Goal: Register for event/course

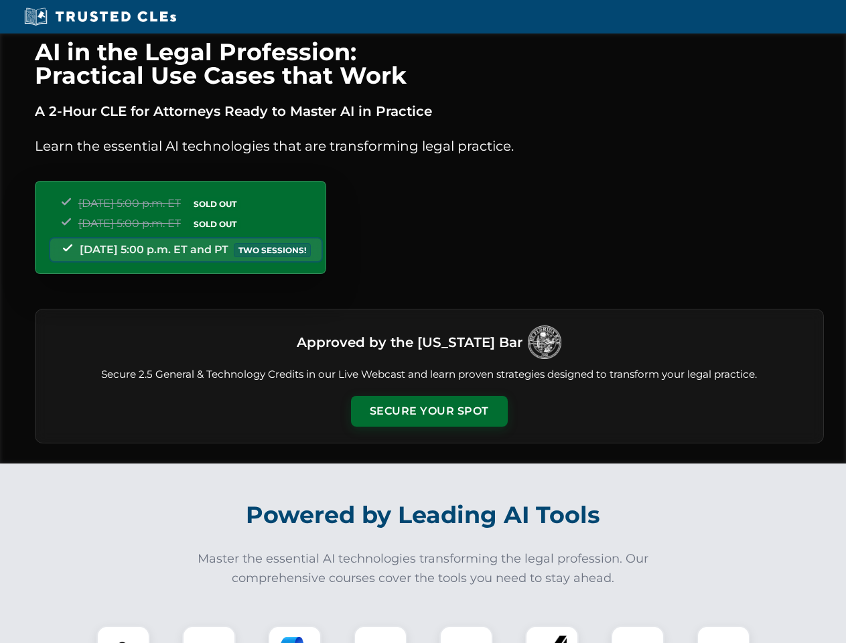
click at [429, 411] on button "Secure Your Spot" at bounding box center [429, 411] width 157 height 31
click at [123, 634] on img at bounding box center [123, 652] width 39 height 39
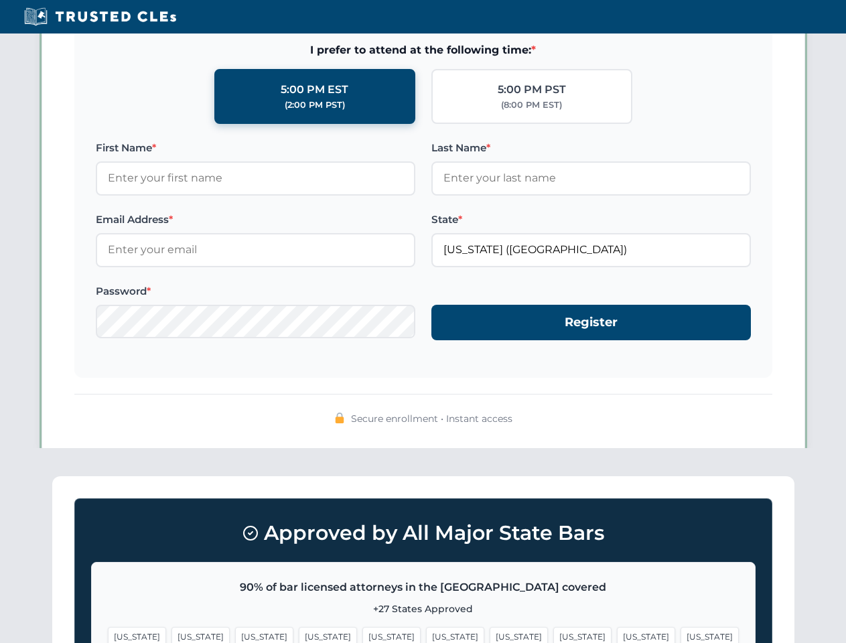
click at [489, 634] on span "[US_STATE]" at bounding box center [518, 636] width 58 height 19
click at [617, 634] on span "[US_STATE]" at bounding box center [646, 636] width 58 height 19
